Goal: Task Accomplishment & Management: Complete application form

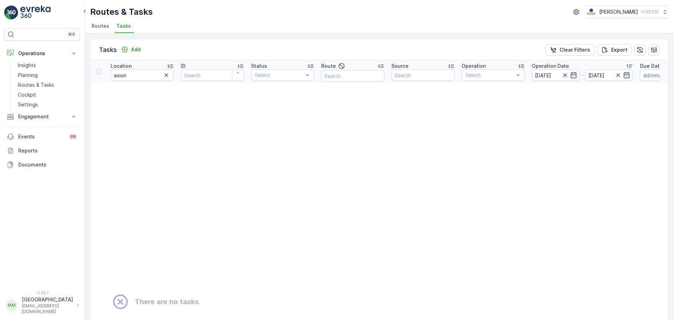
click at [566, 77] on icon "button" at bounding box center [564, 75] width 7 height 7
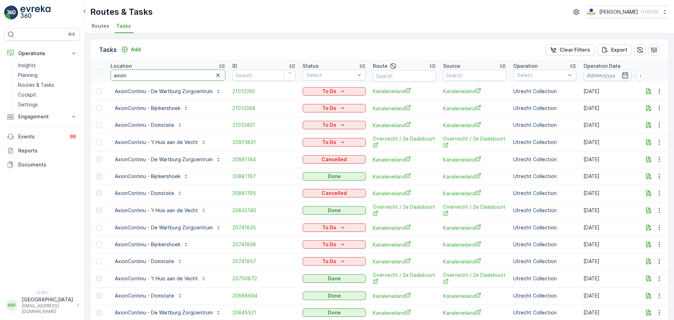
drag, startPoint x: 155, startPoint y: 76, endPoint x: 85, endPoint y: 72, distance: 70.7
click at [85, 72] on div "Tasks Add Clear Filters Export Location axion ID Status Select Route Source Ope…" at bounding box center [379, 176] width 589 height 286
type input "domstate"
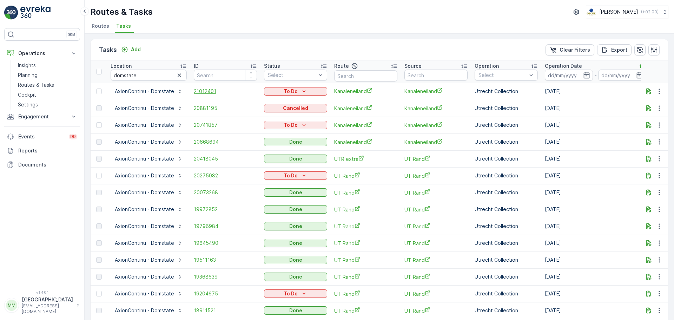
click at [204, 91] on span "21012401" at bounding box center [225, 91] width 63 height 7
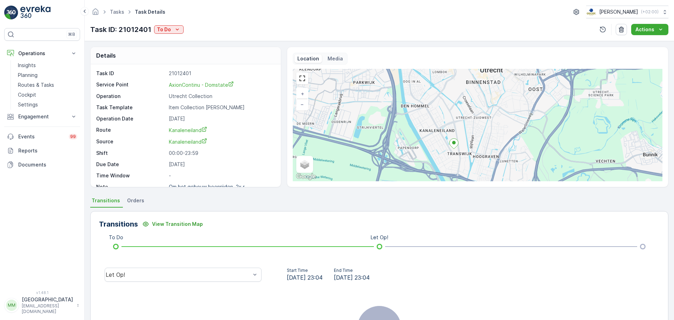
drag, startPoint x: 512, startPoint y: 110, endPoint x: 506, endPoint y: 133, distance: 23.6
click at [506, 133] on div "+ − Satellite Roadmap Terrain Hybrid Leaflet Keyboard shortcuts Map Data Map da…" at bounding box center [477, 125] width 369 height 112
click at [42, 83] on p "Routes & Tasks" at bounding box center [36, 84] width 36 height 7
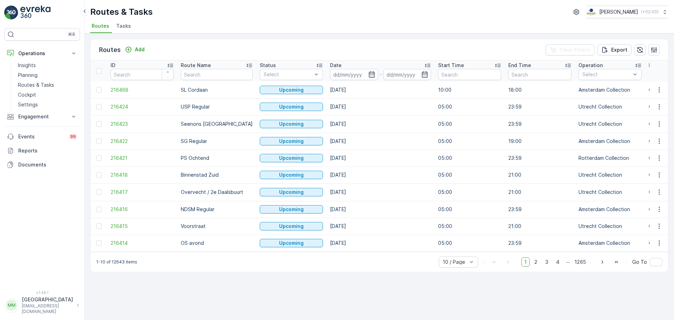
click at [122, 26] on span "Tasks" at bounding box center [123, 25] width 15 height 7
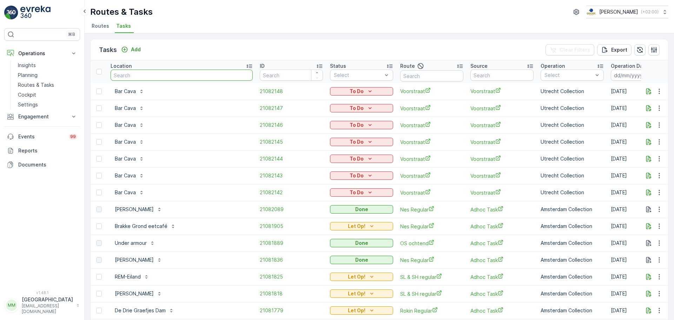
click at [141, 79] on input "text" at bounding box center [182, 74] width 142 height 11
type input "domstate"
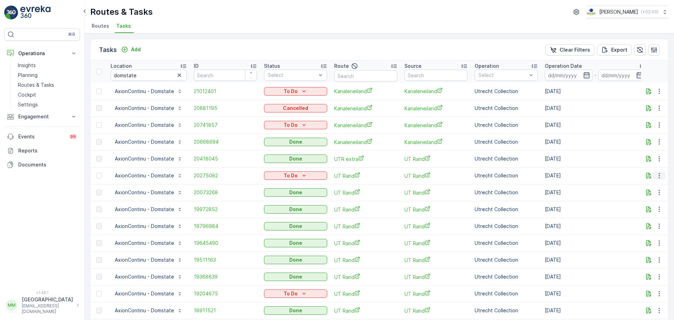
click at [657, 176] on icon "button" at bounding box center [658, 175] width 7 height 7
click at [134, 49] on p "Add" at bounding box center [136, 49] width 10 height 7
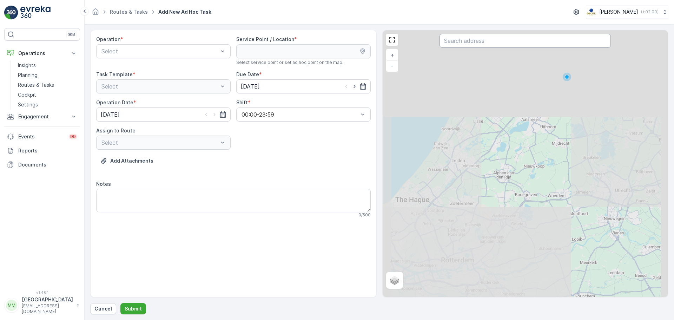
click at [455, 40] on input "text" at bounding box center [524, 41] width 171 height 14
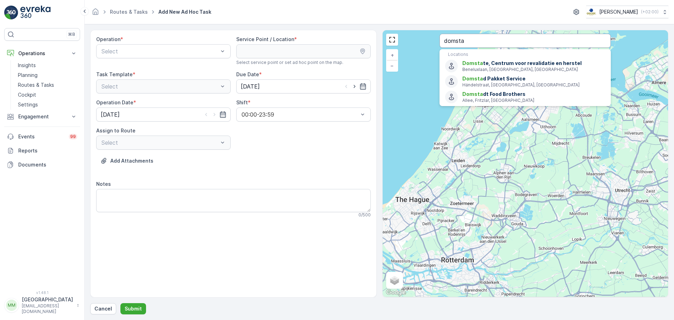
click at [476, 43] on input "domsta" at bounding box center [524, 41] width 171 height 14
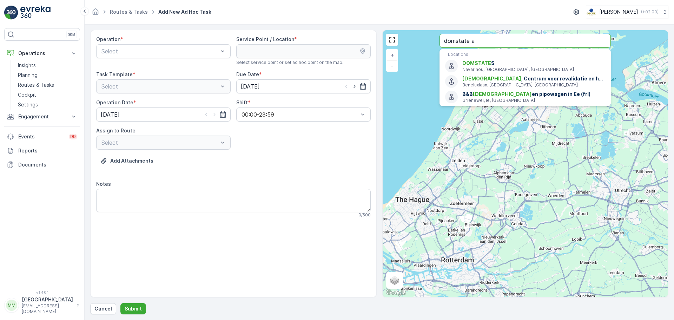
drag, startPoint x: 487, startPoint y: 42, endPoint x: 434, endPoint y: 41, distance: 52.3
click at [434, 41] on div "+ − Satellite Roadmap Terrain Hybrid Leaflet Keyboard shortcuts Map Data Map da…" at bounding box center [525, 163] width 286 height 267
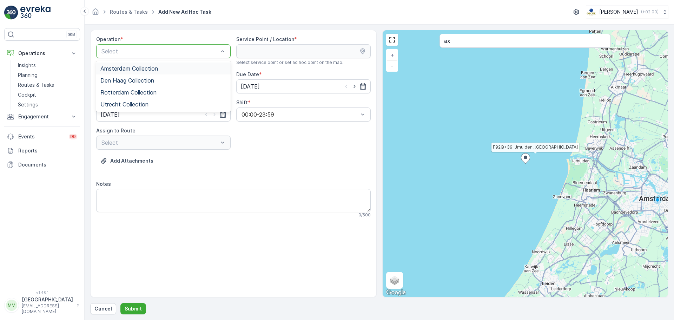
drag, startPoint x: 155, startPoint y: 47, endPoint x: 151, endPoint y: 64, distance: 16.8
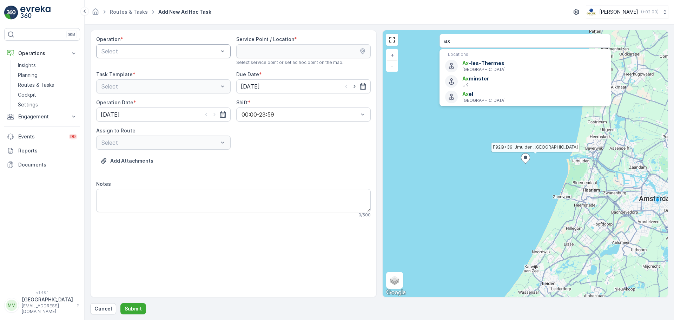
click at [122, 46] on div "Select" at bounding box center [163, 51] width 134 height 14
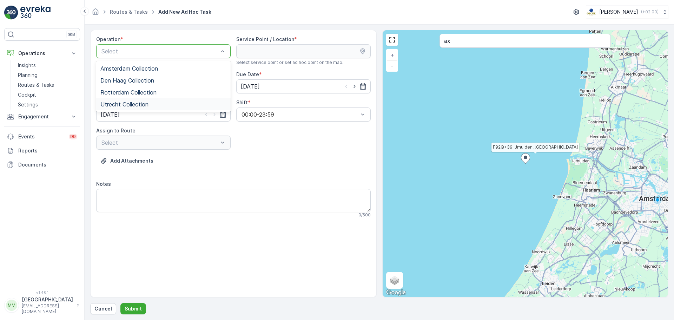
drag, startPoint x: 131, startPoint y: 101, endPoint x: 231, endPoint y: 102, distance: 99.3
click at [131, 101] on span "Utrecht Collection" at bounding box center [124, 104] width 48 height 6
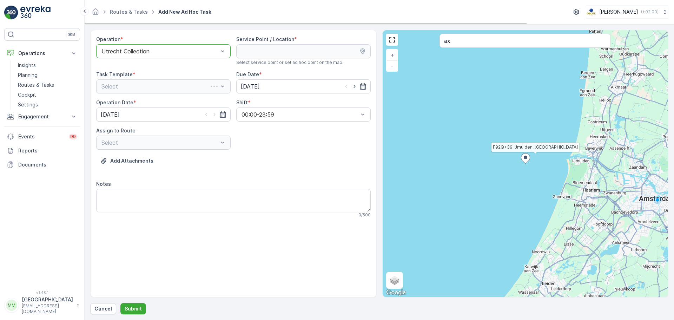
click at [473, 40] on input "ax" at bounding box center [524, 41] width 171 height 14
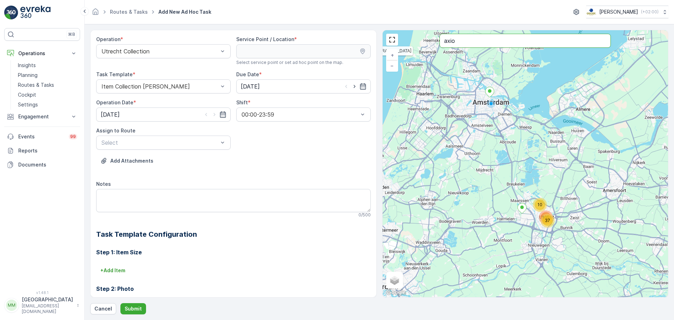
type input "axio"
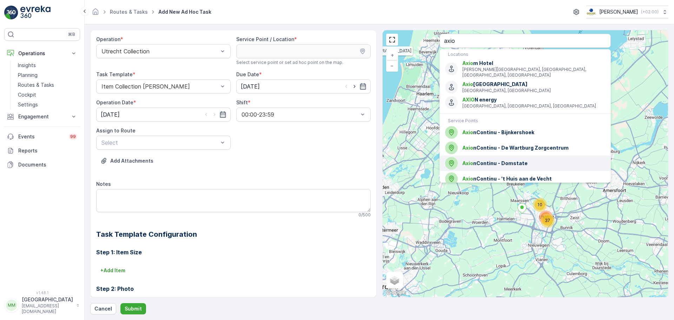
click at [509, 160] on span "Axio nContinu - Domstate" at bounding box center [533, 163] width 143 height 7
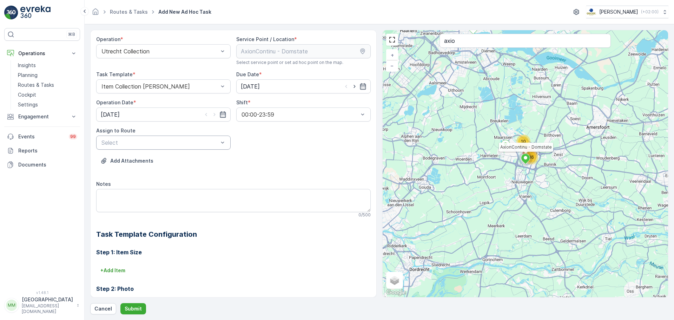
click at [165, 144] on div at bounding box center [160, 142] width 118 height 6
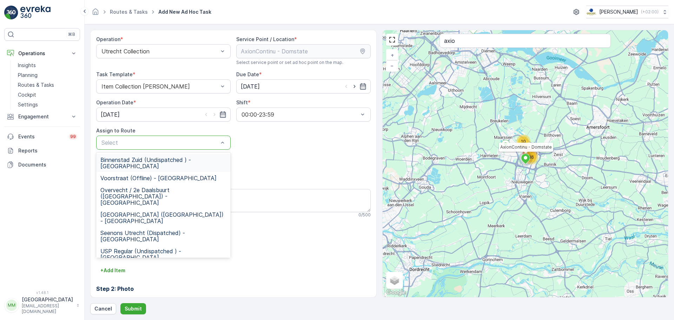
click at [159, 162] on span "Binnenstad Zuid (Undispatched ) - [GEOGRAPHIC_DATA]" at bounding box center [163, 162] width 126 height 13
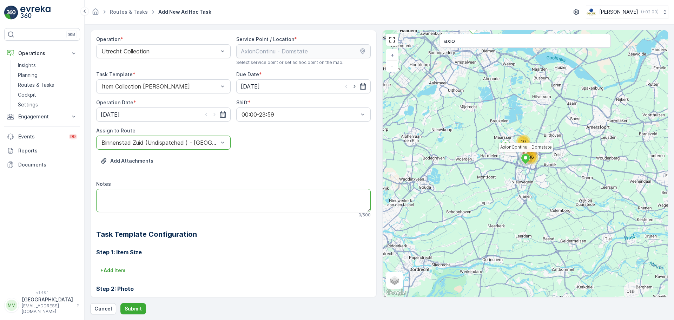
click at [128, 195] on textarea "Notes" at bounding box center [233, 200] width 274 height 23
click at [153, 194] on textarea "graag deze servicen )ongeveer" at bounding box center [233, 200] width 274 height 23
click at [150, 195] on textarea "graag deze servicen )ongeveer" at bounding box center [233, 200] width 274 height 23
click at [195, 193] on textarea "graag deze servicen (ongeveer" at bounding box center [233, 200] width 274 height 23
type textarea "graag deze servicen (ongeveer 20 clique [PERSON_NAME])"
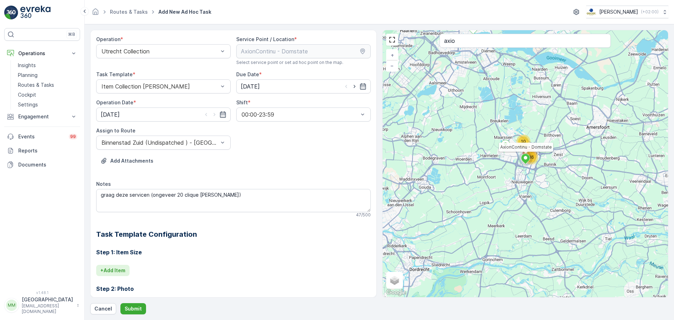
click at [116, 268] on p "+ Add Item" at bounding box center [112, 270] width 25 height 7
click at [137, 275] on div "Select" at bounding box center [211, 280] width 231 height 14
type input "s"
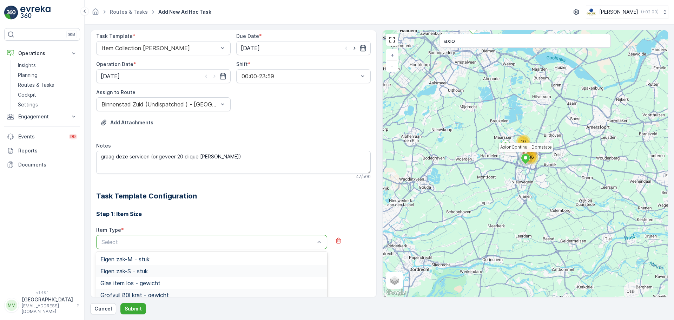
scroll to position [105, 0]
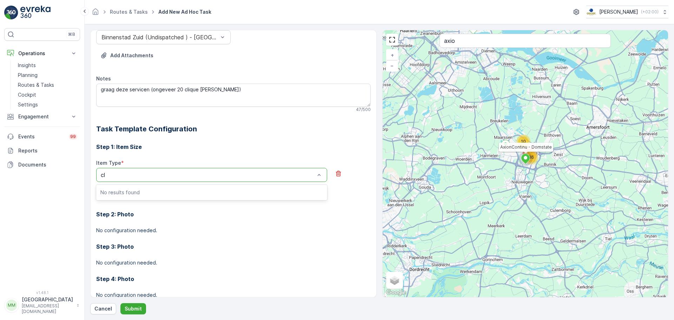
type input "c"
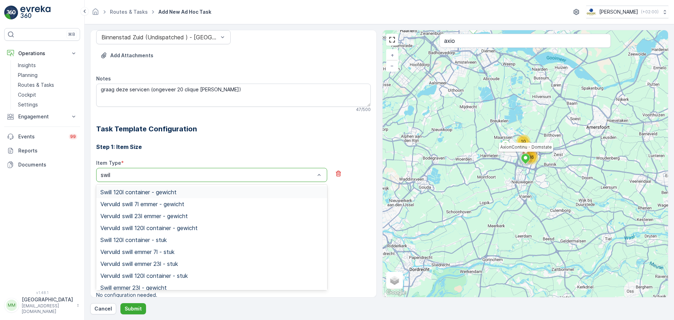
type input "swill"
click at [189, 260] on div "Vervuild swill emmer 23l - stuk" at bounding box center [211, 264] width 231 height 12
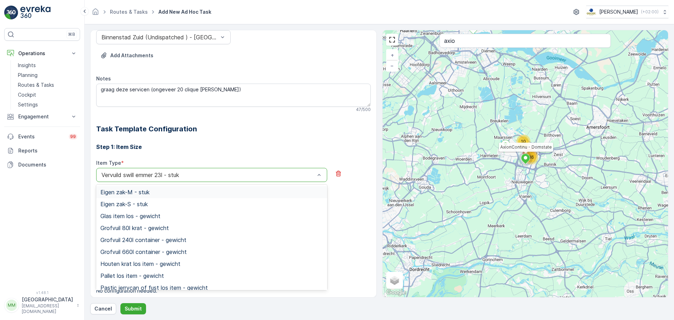
click at [127, 174] on div at bounding box center [208, 175] width 215 height 6
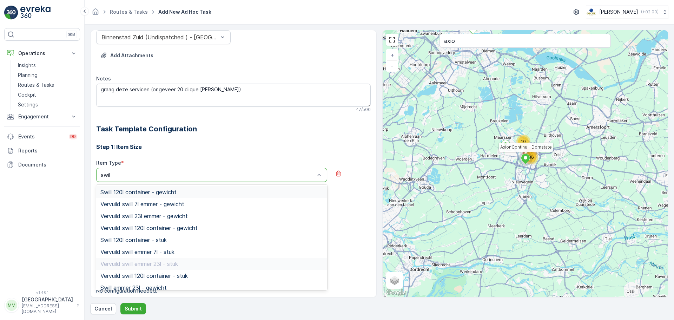
type input "swill"
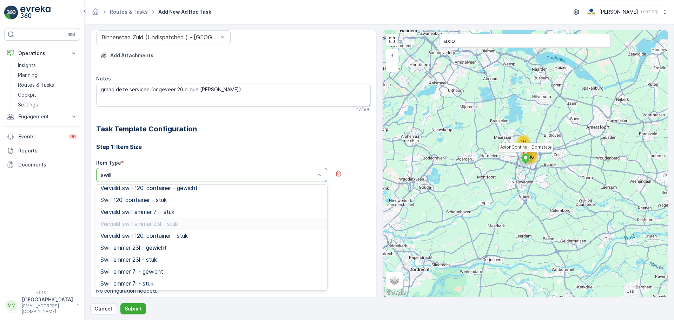
scroll to position [41, 0]
click at [164, 261] on div "Swill emmer 23l - stuk" at bounding box center [211, 258] width 222 height 6
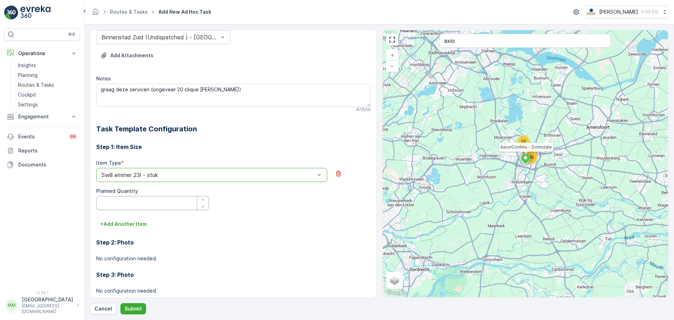
click at [133, 203] on Quantity "Planned Quantity" at bounding box center [152, 203] width 113 height 14
type Quantity "20"
click at [135, 305] on button "Submit" at bounding box center [133, 308] width 26 height 11
